Goal: Task Accomplishment & Management: Manage account settings

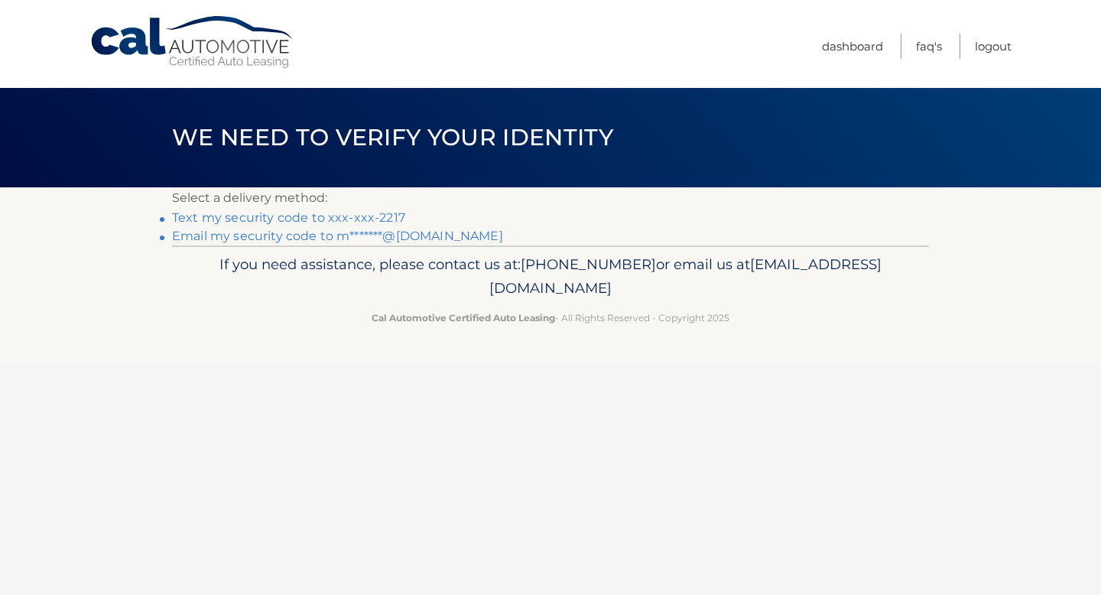
click at [332, 217] on link "Text my security code to xxx-xxx-2217" at bounding box center [288, 217] width 233 height 15
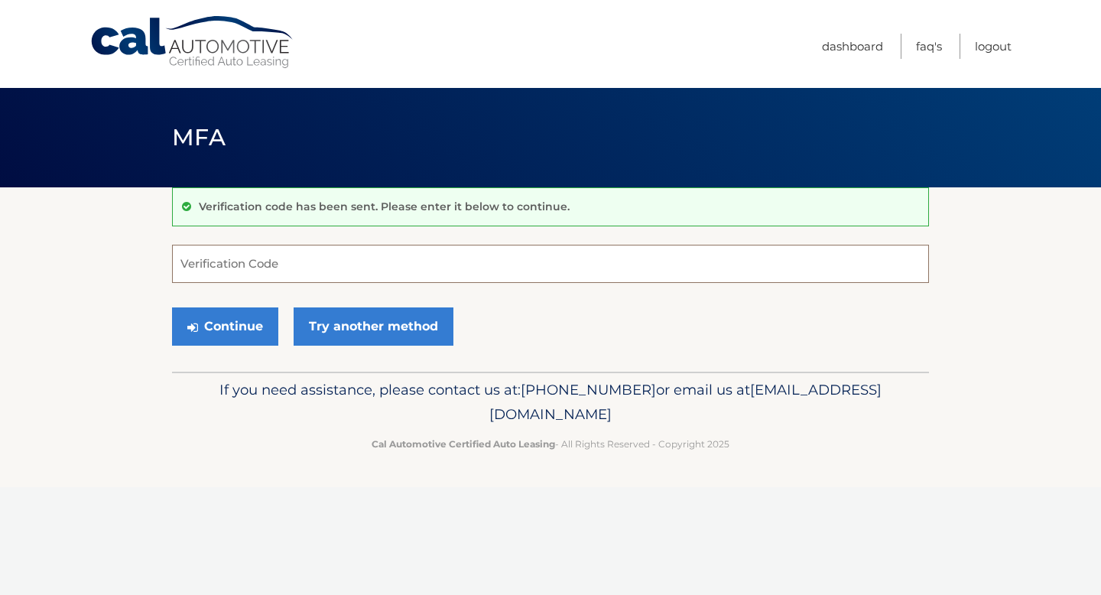
click at [225, 264] on input "Verification Code" at bounding box center [550, 264] width 757 height 38
type input "402166"
click at [229, 326] on button "Continue" at bounding box center [225, 326] width 106 height 38
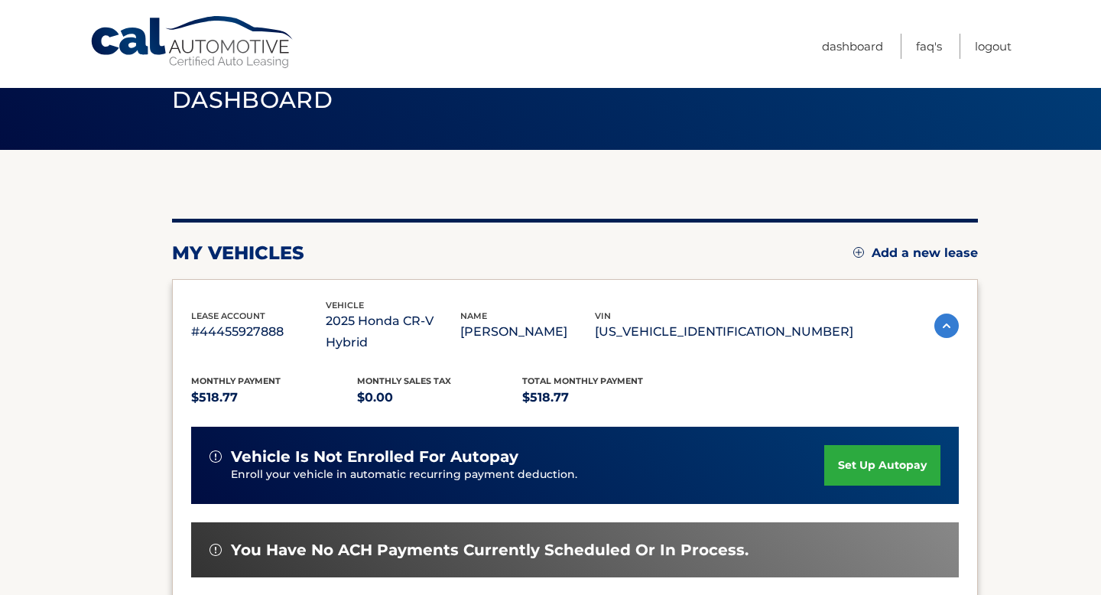
scroll to position [28, 0]
